Goal: Check status

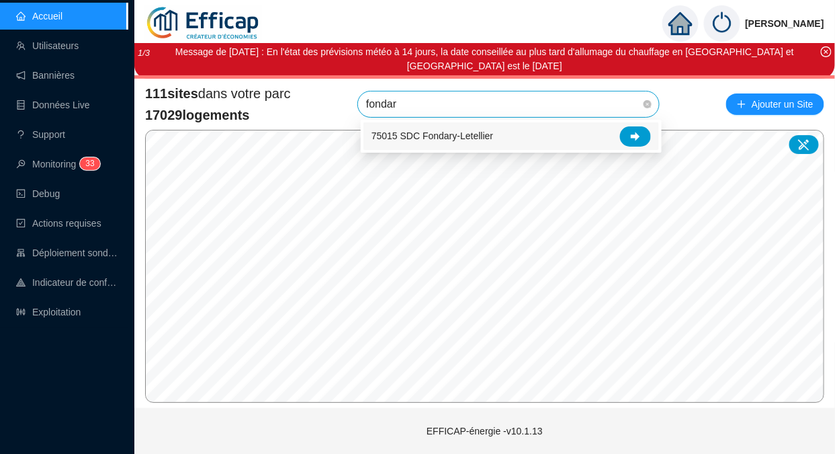
type input "fondary"
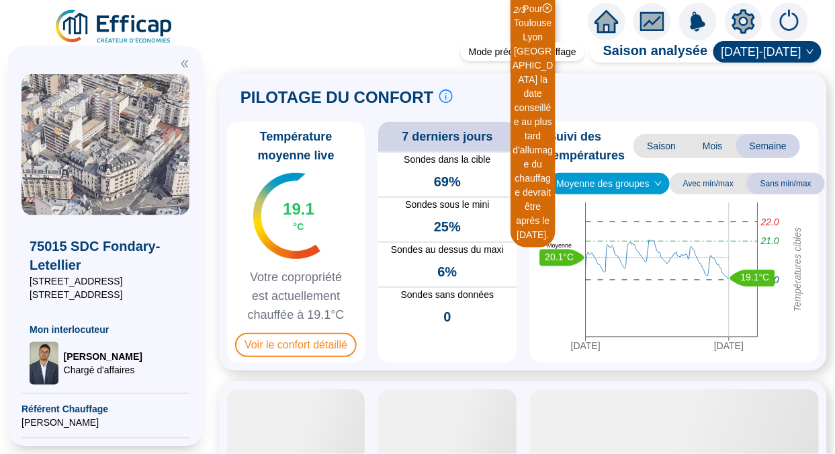
click at [548, 7] on icon "close-circle" at bounding box center [547, 7] width 9 height 9
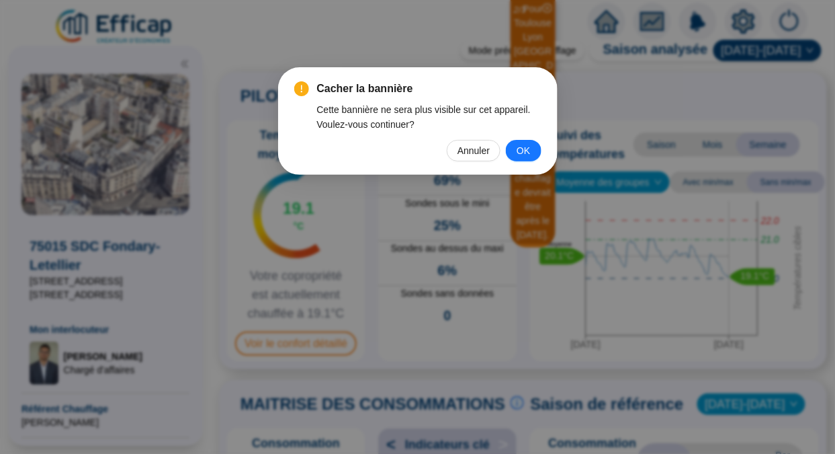
click at [519, 155] on span "OK" at bounding box center [523, 150] width 13 height 15
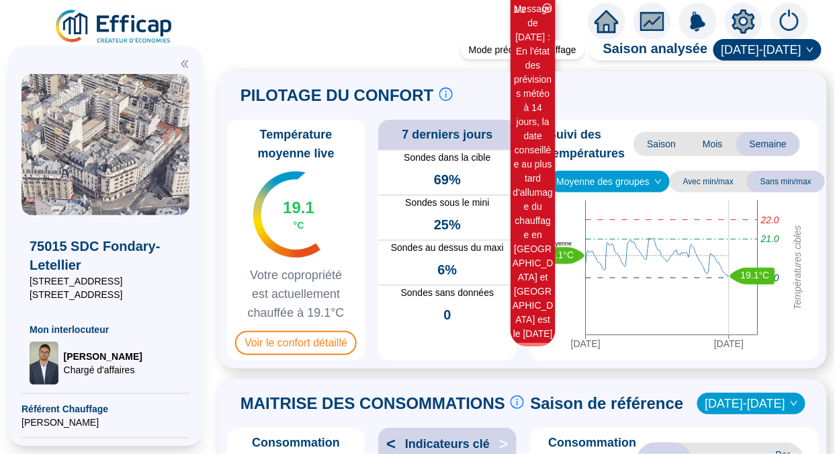
click at [519, 155] on div "Température moyenne live 19.1 °C Votre copropriété est actuellement chauffée à …" at bounding box center [523, 240] width 592 height 241
click at [548, 5] on icon "close-circle" at bounding box center [547, 7] width 9 height 9
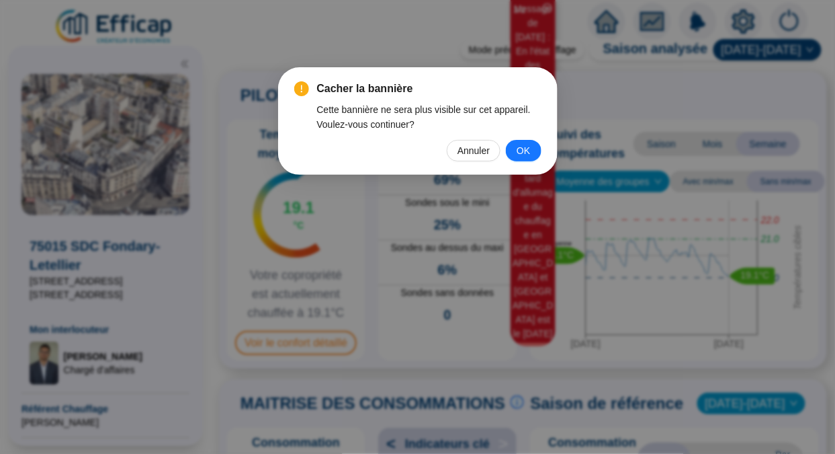
click at [529, 151] on span "OK" at bounding box center [523, 150] width 13 height 15
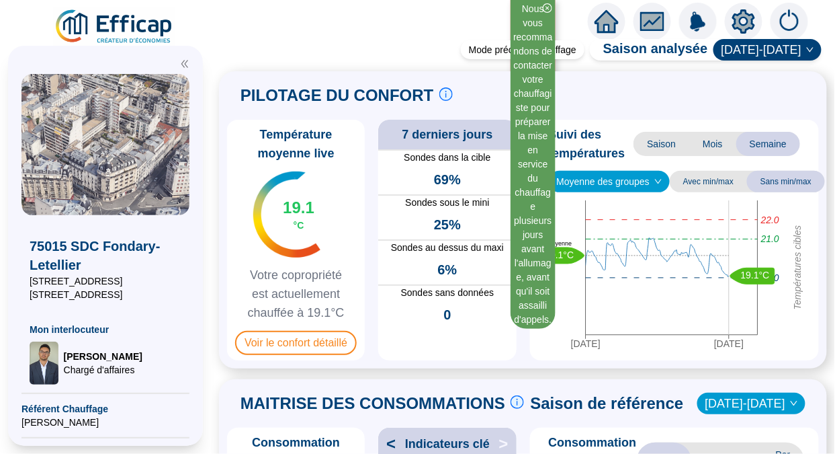
click at [546, 9] on icon "close-circle" at bounding box center [547, 7] width 9 height 9
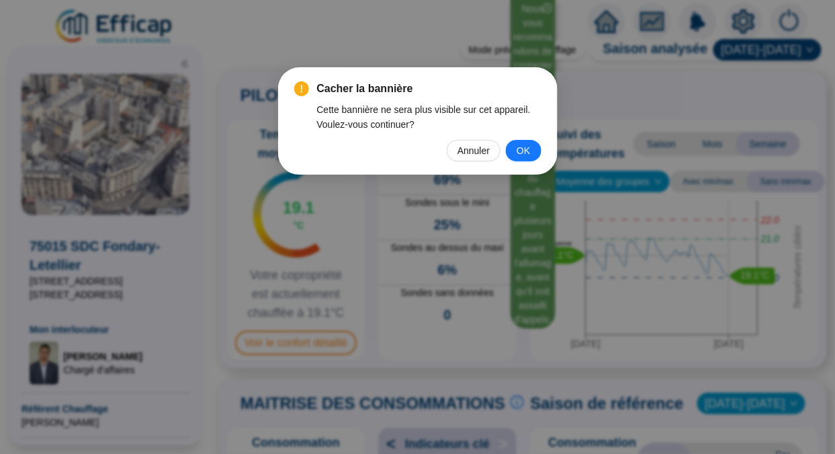
click at [517, 151] on span "OK" at bounding box center [523, 150] width 13 height 15
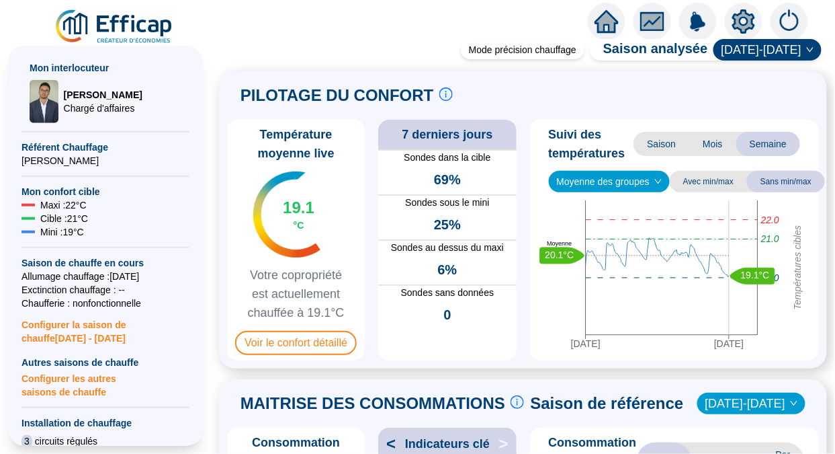
click at [704, 152] on span "Mois" at bounding box center [712, 144] width 47 height 24
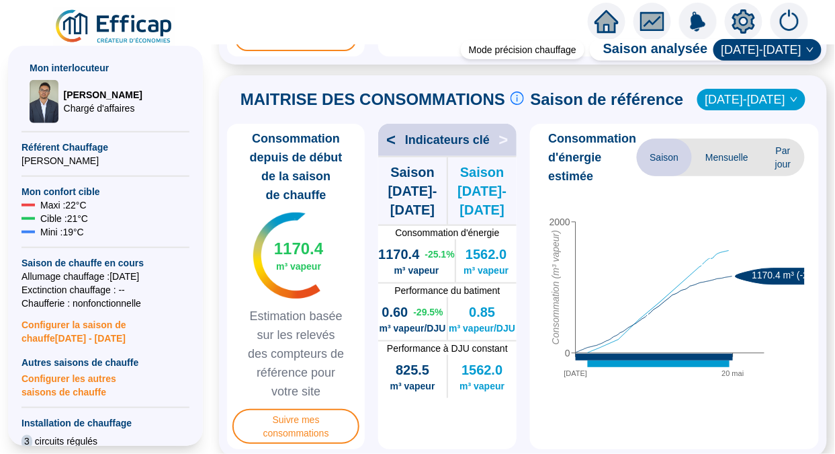
scroll to position [342, 0]
